Goal: Task Accomplishment & Management: Use online tool/utility

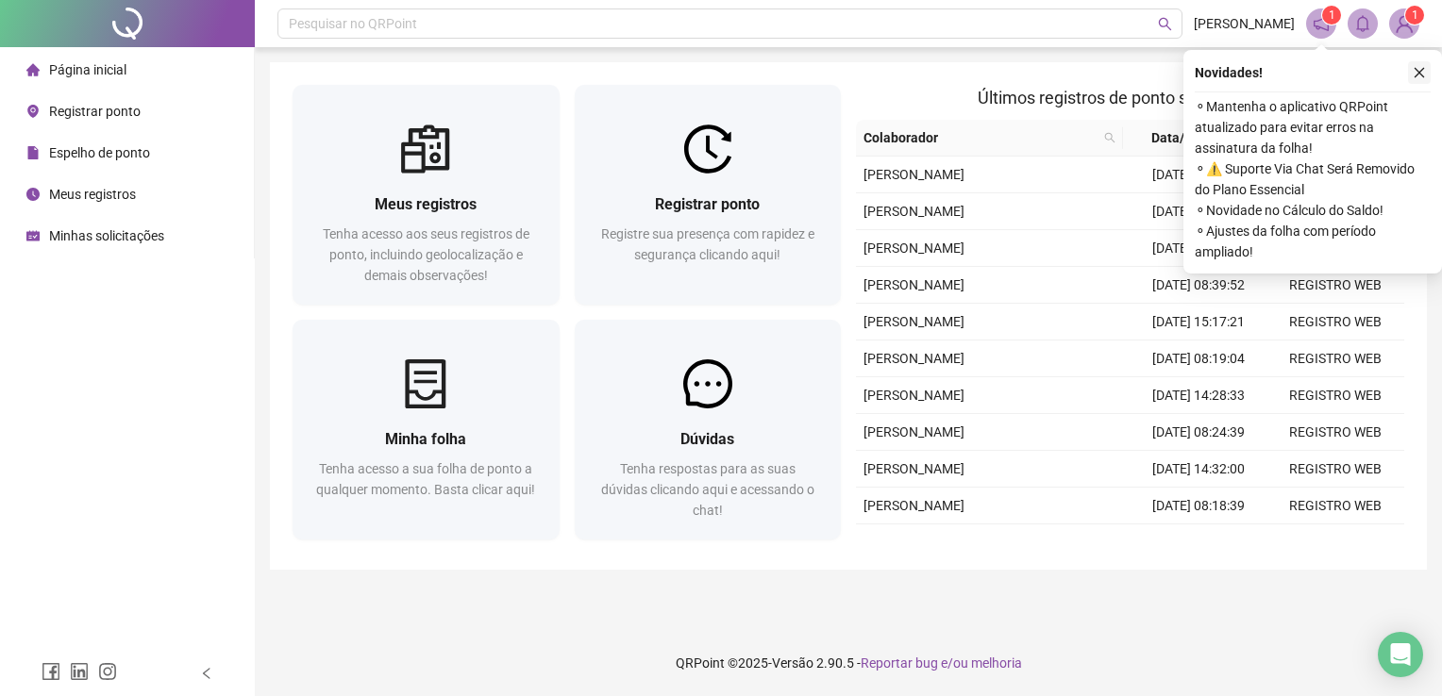
click at [1416, 76] on icon "close" at bounding box center [1419, 72] width 13 height 13
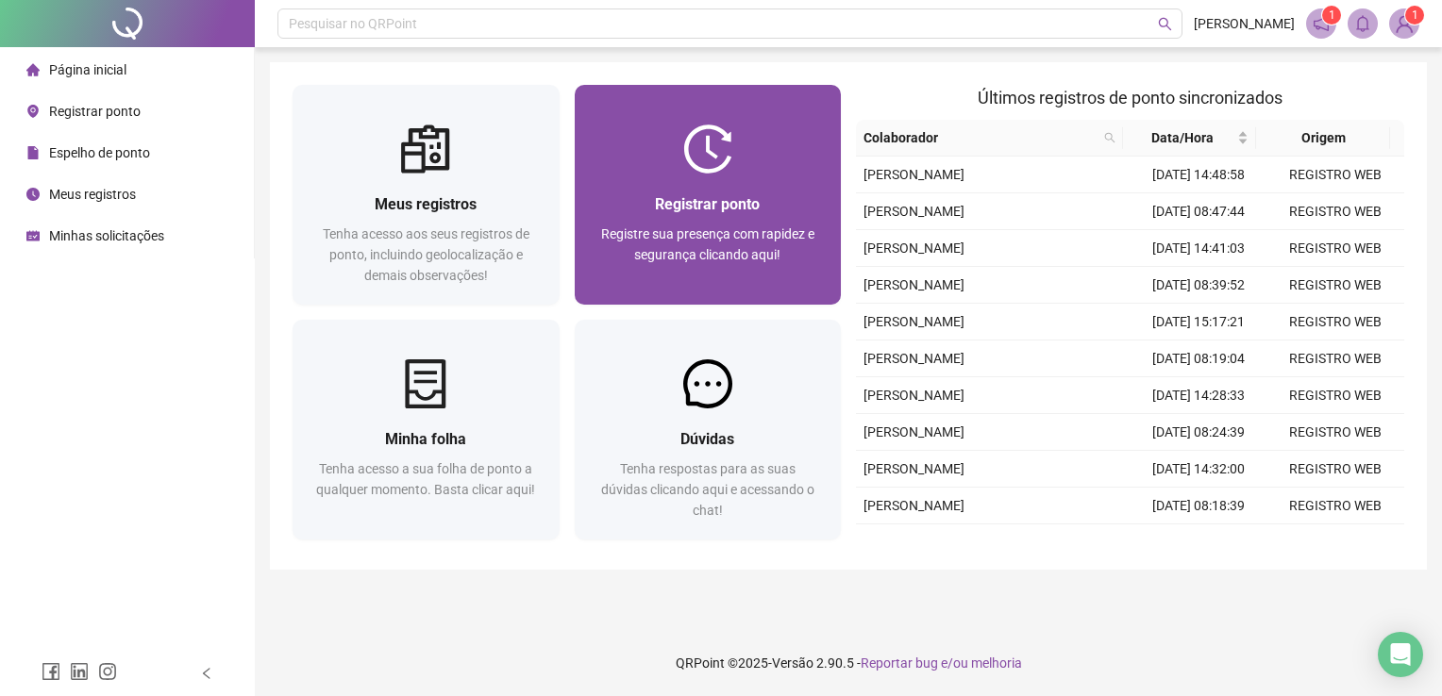
click at [766, 205] on div "Registrar ponto" at bounding box center [708, 205] width 222 height 24
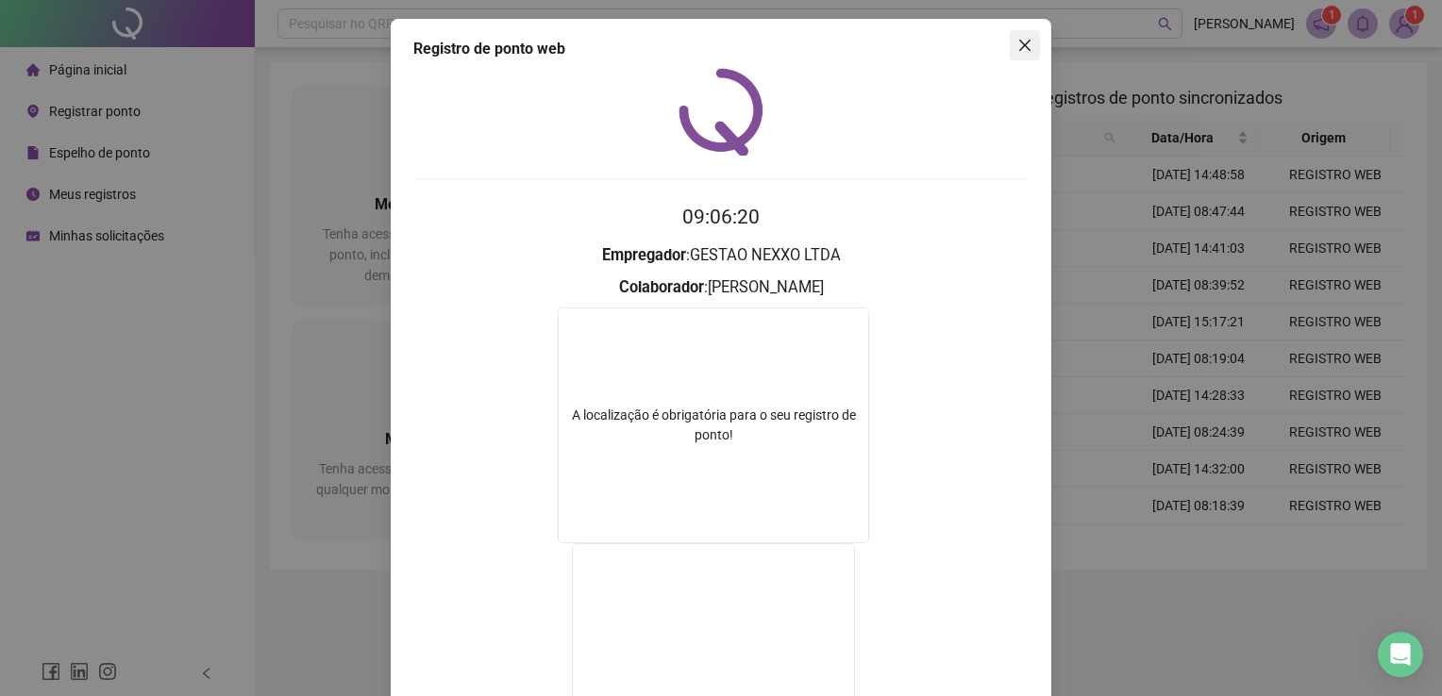
click at [1027, 42] on span "Close" at bounding box center [1025, 45] width 30 height 15
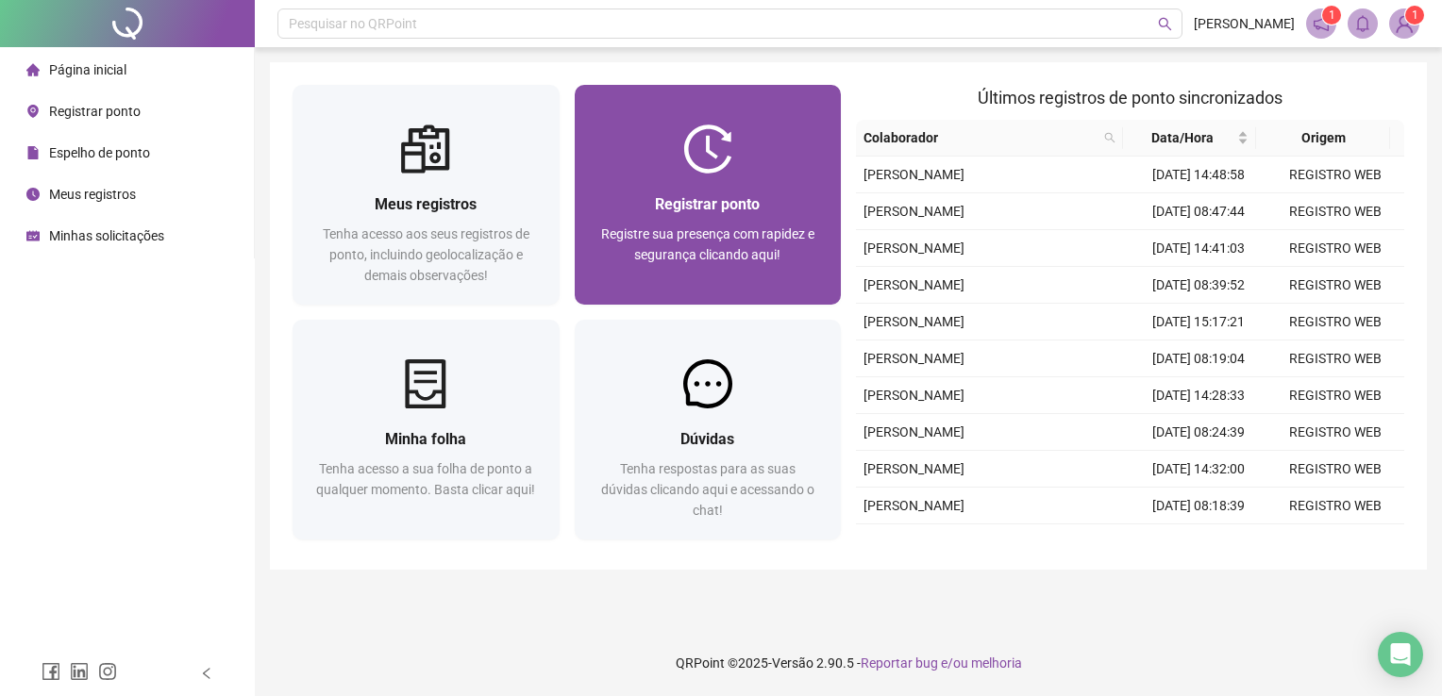
click at [717, 193] on div "Registrar ponto" at bounding box center [708, 205] width 222 height 24
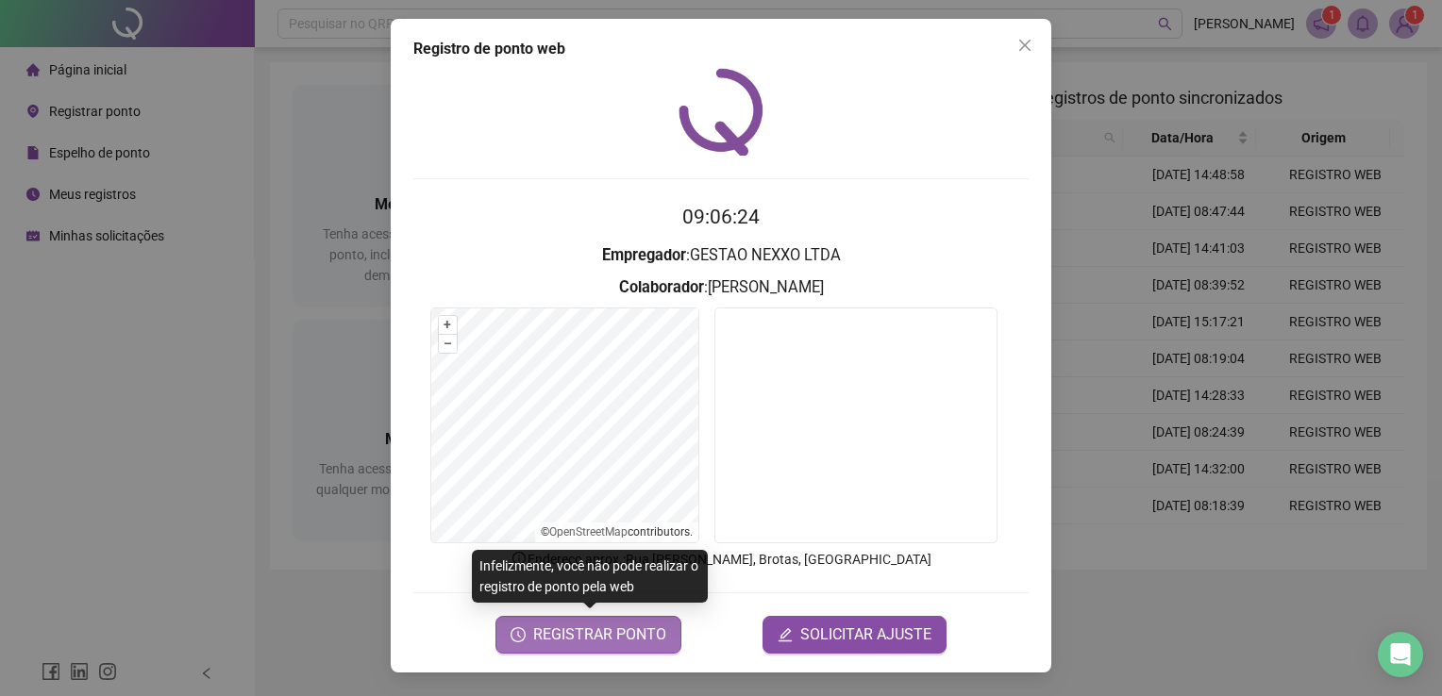
click at [596, 641] on span "REGISTRAR PONTO" at bounding box center [599, 635] width 133 height 23
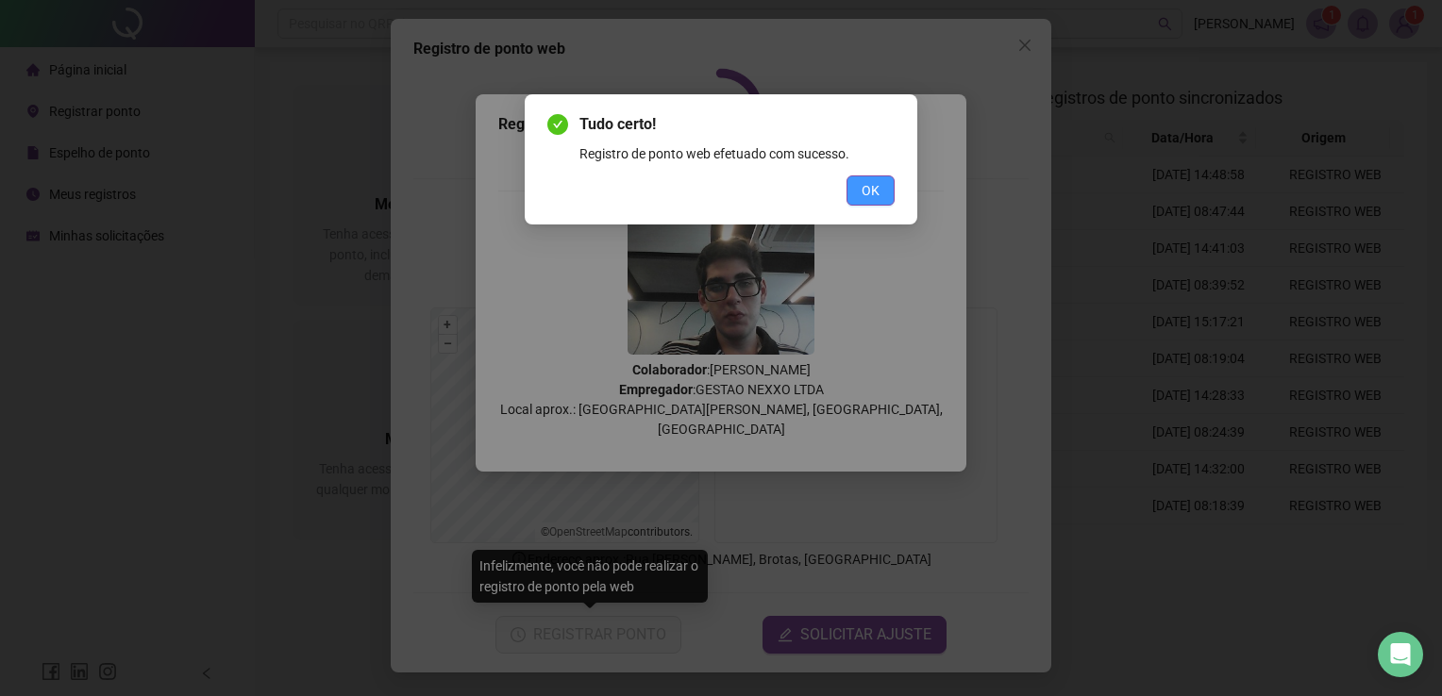
click at [885, 183] on button "OK" at bounding box center [871, 191] width 48 height 30
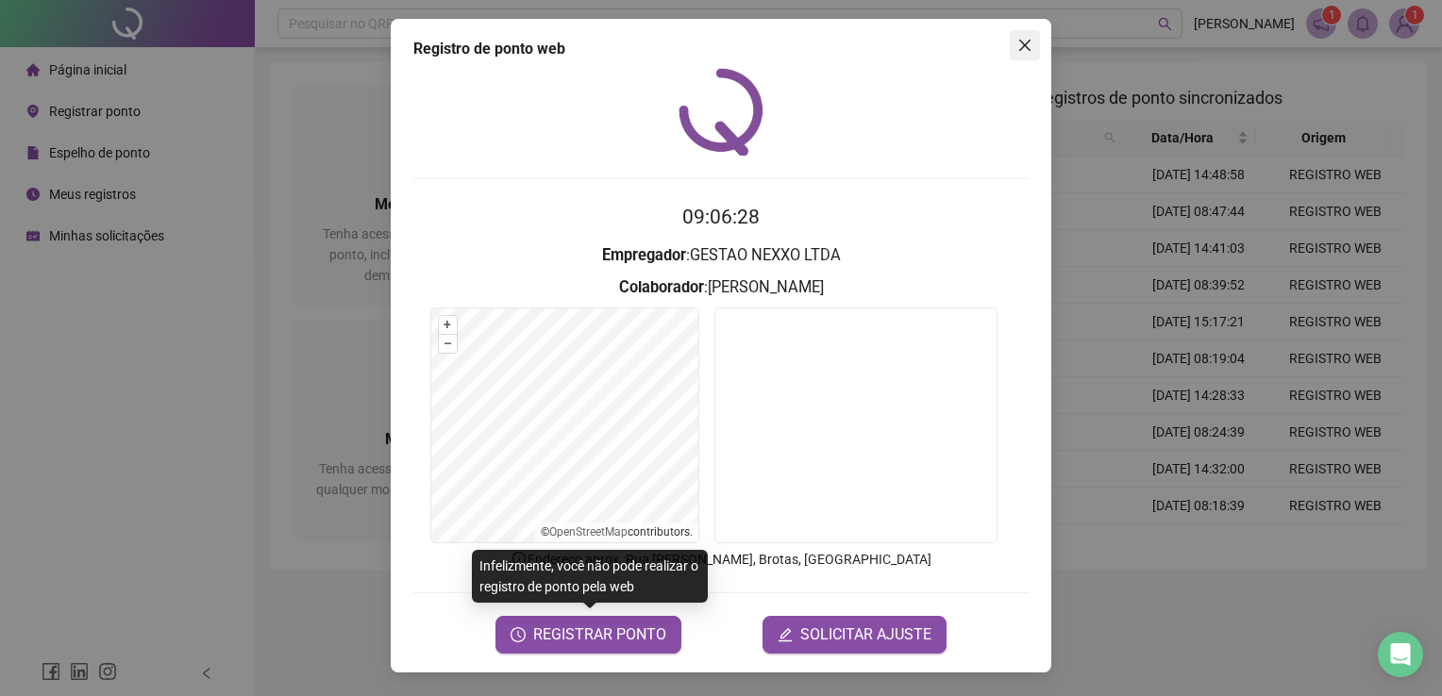
click at [1024, 42] on icon "close" at bounding box center [1024, 45] width 15 height 15
